Goal: Use online tool/utility: Utilize a website feature to perform a specific function

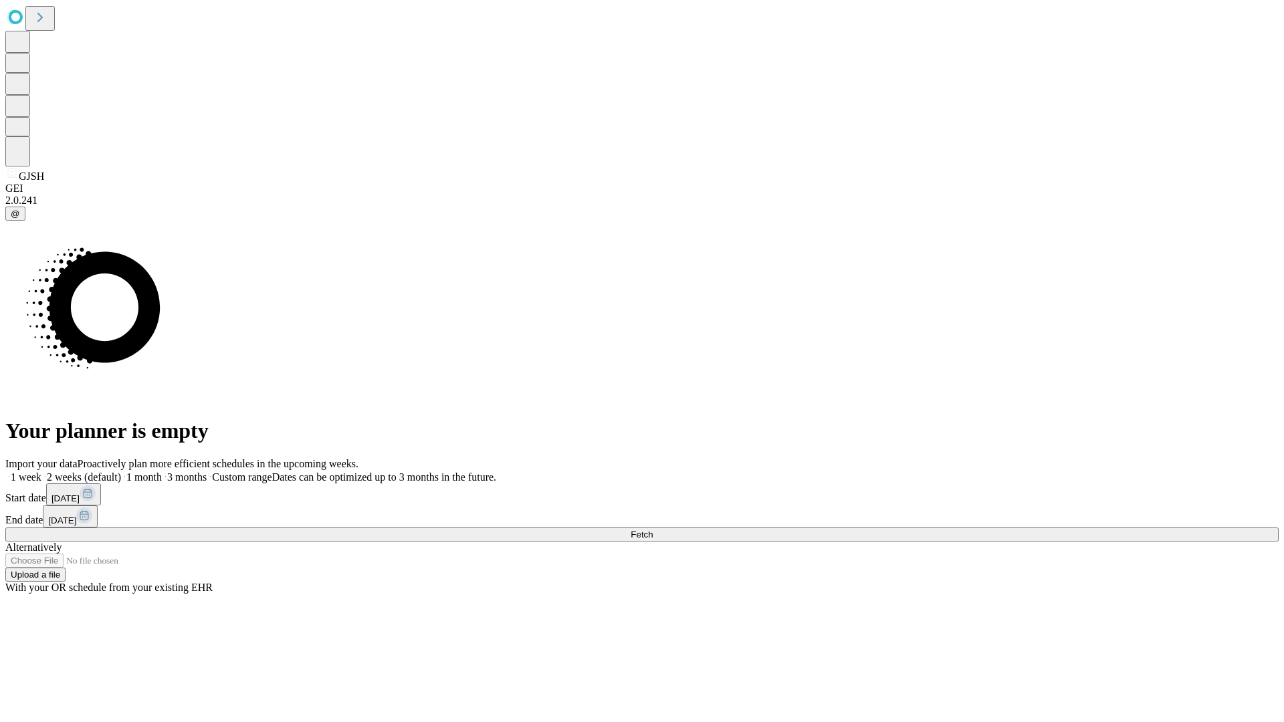
click at [653, 530] on span "Fetch" at bounding box center [642, 535] width 22 height 10
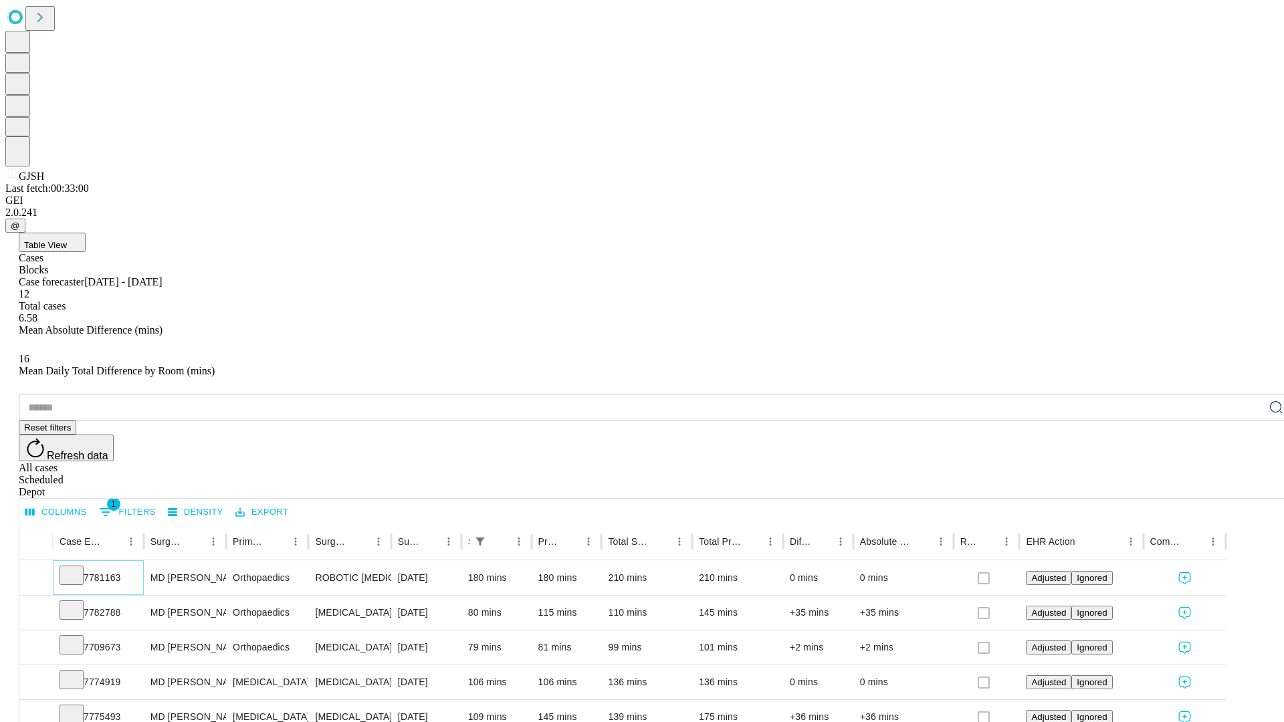
click at [78, 568] on icon at bounding box center [71, 574] width 13 height 13
